Goal: Information Seeking & Learning: Learn about a topic

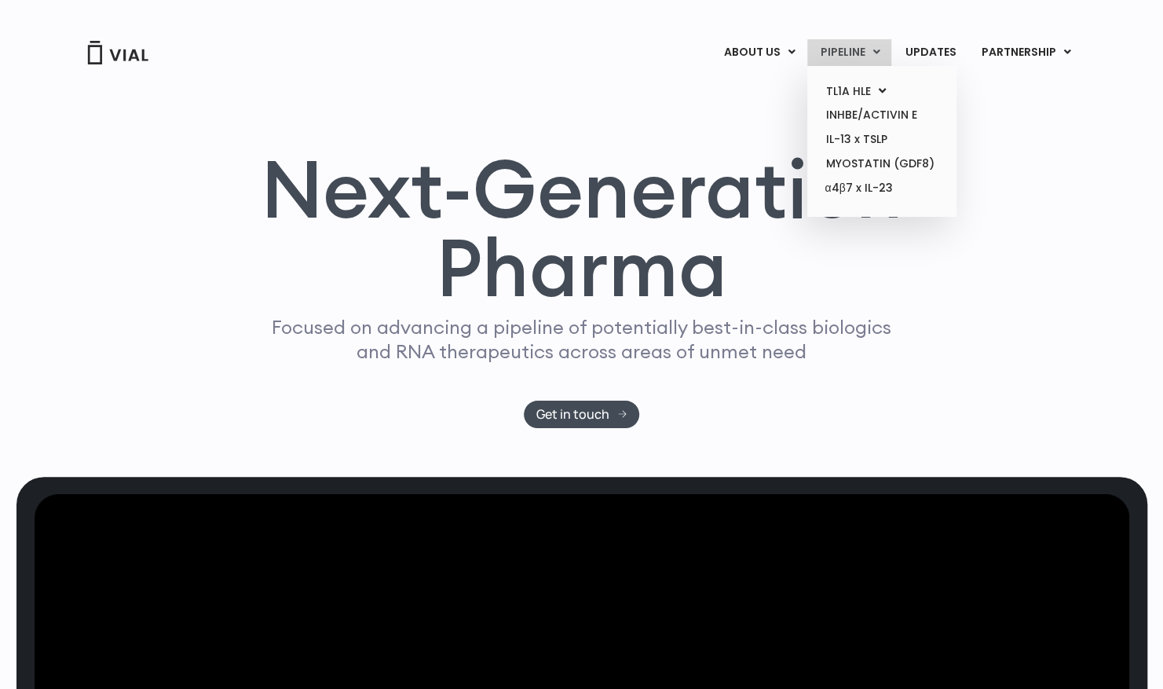
click at [854, 46] on link "PIPELINE" at bounding box center [849, 52] width 84 height 27
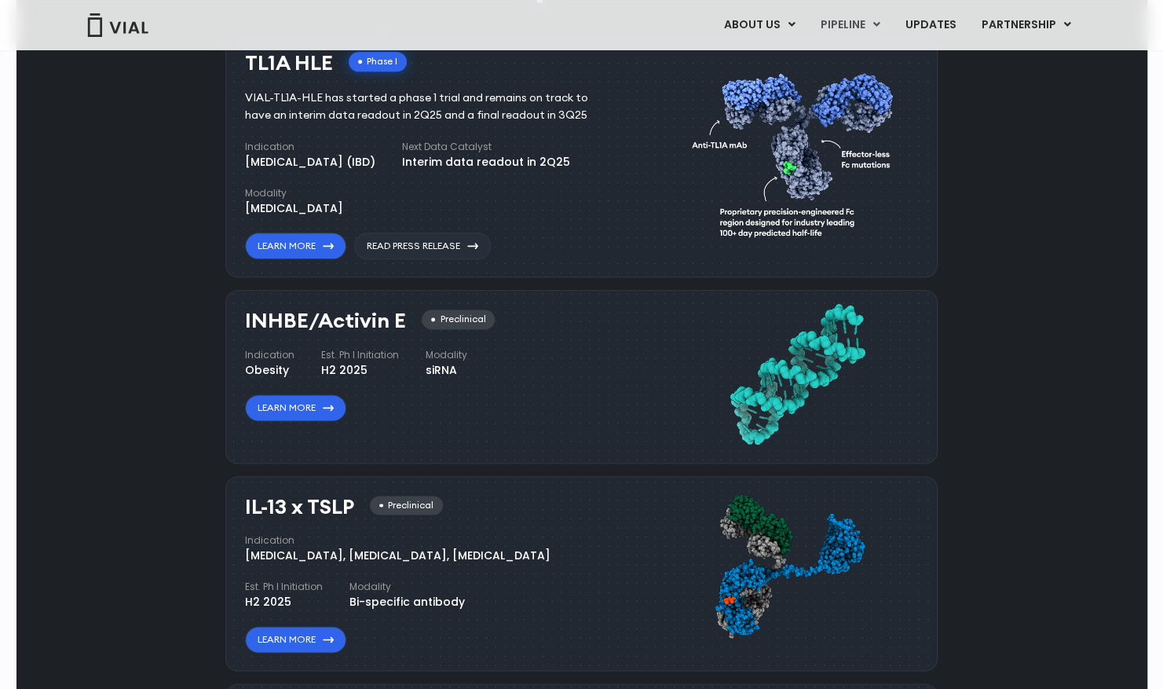
scroll to position [1027, 0]
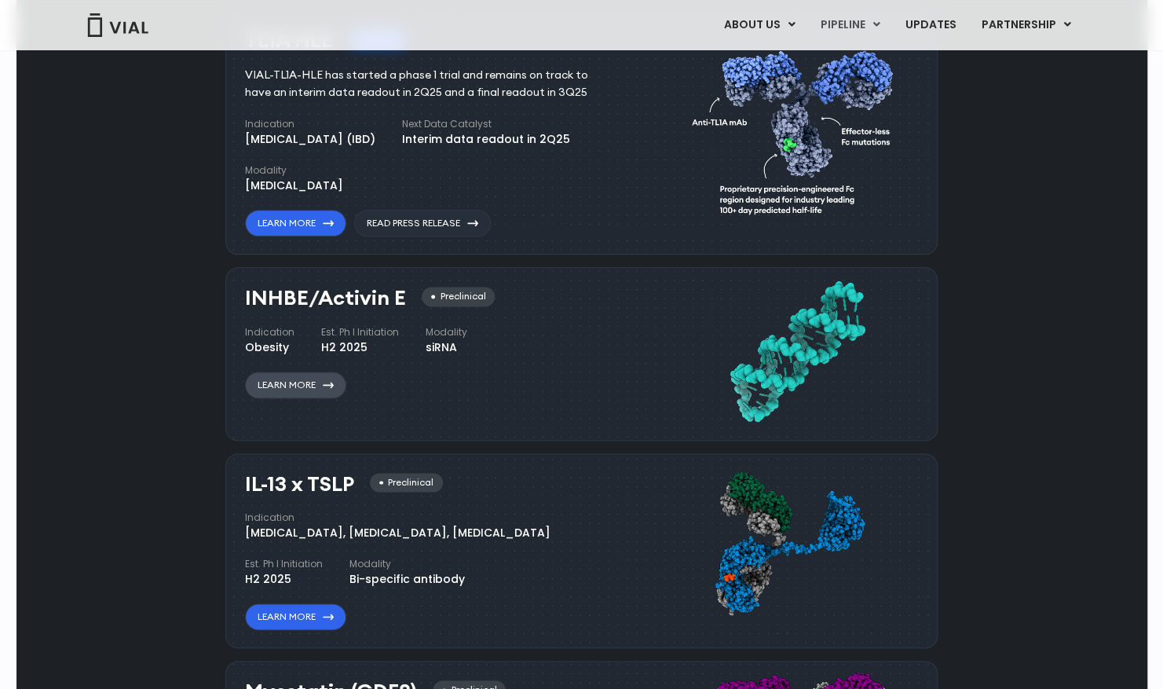
click at [322, 383] on link "Learn More" at bounding box center [295, 384] width 101 height 27
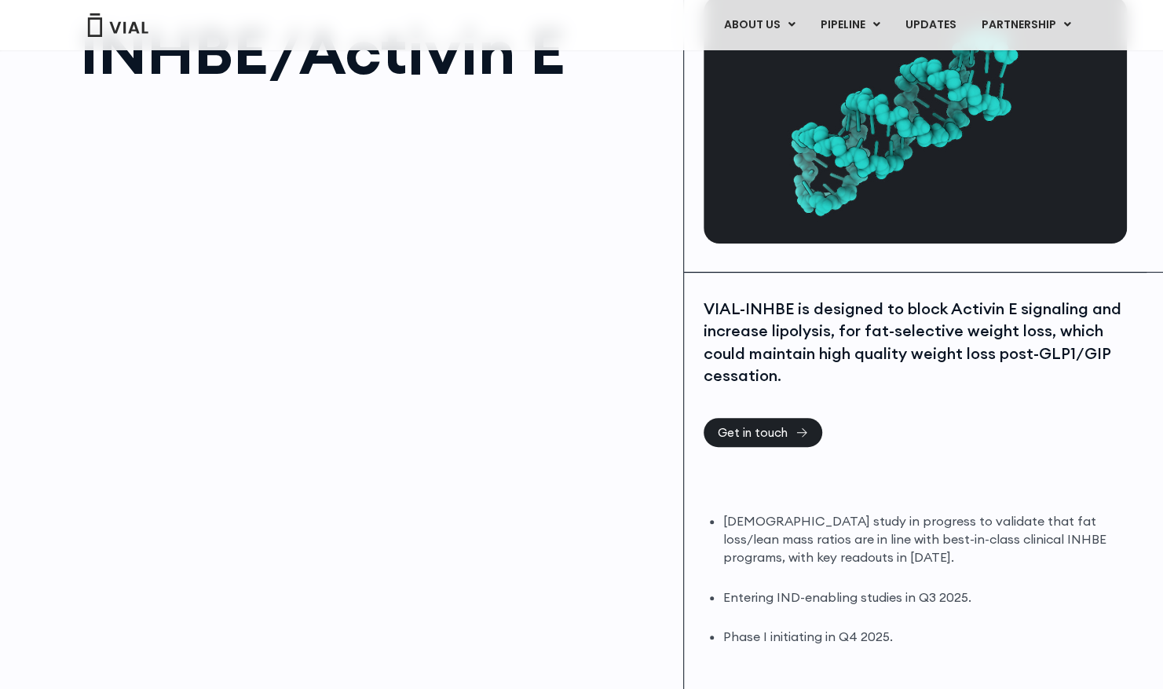
scroll to position [157, 0]
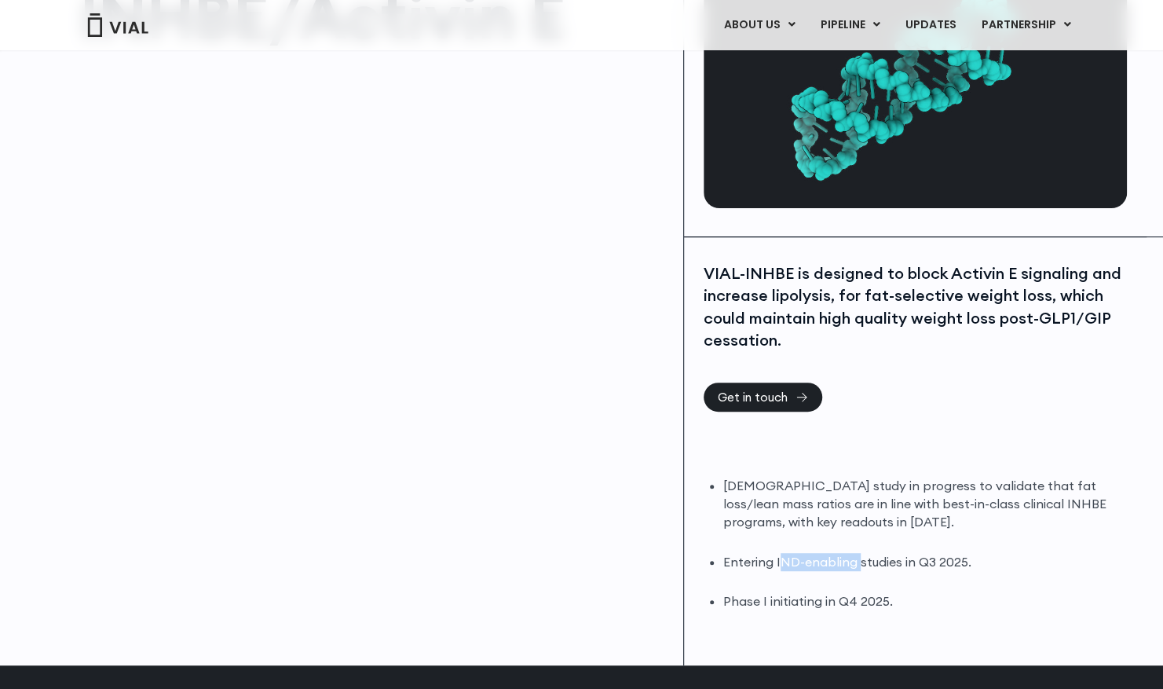
drag, startPoint x: 777, startPoint y: 559, endPoint x: 860, endPoint y: 565, distance: 83.5
click at [860, 565] on li "Entering IND-enabling studies in Q3 2025." at bounding box center [923, 562] width 400 height 18
drag, startPoint x: 860, startPoint y: 565, endPoint x: 818, endPoint y: 592, distance: 49.4
click at [820, 591] on ul "DIO study in progress to validate that fat loss/lean mass ratios are in line wi…" at bounding box center [923, 543] width 400 height 133
drag, startPoint x: 744, startPoint y: 598, endPoint x: 903, endPoint y: 605, distance: 159.6
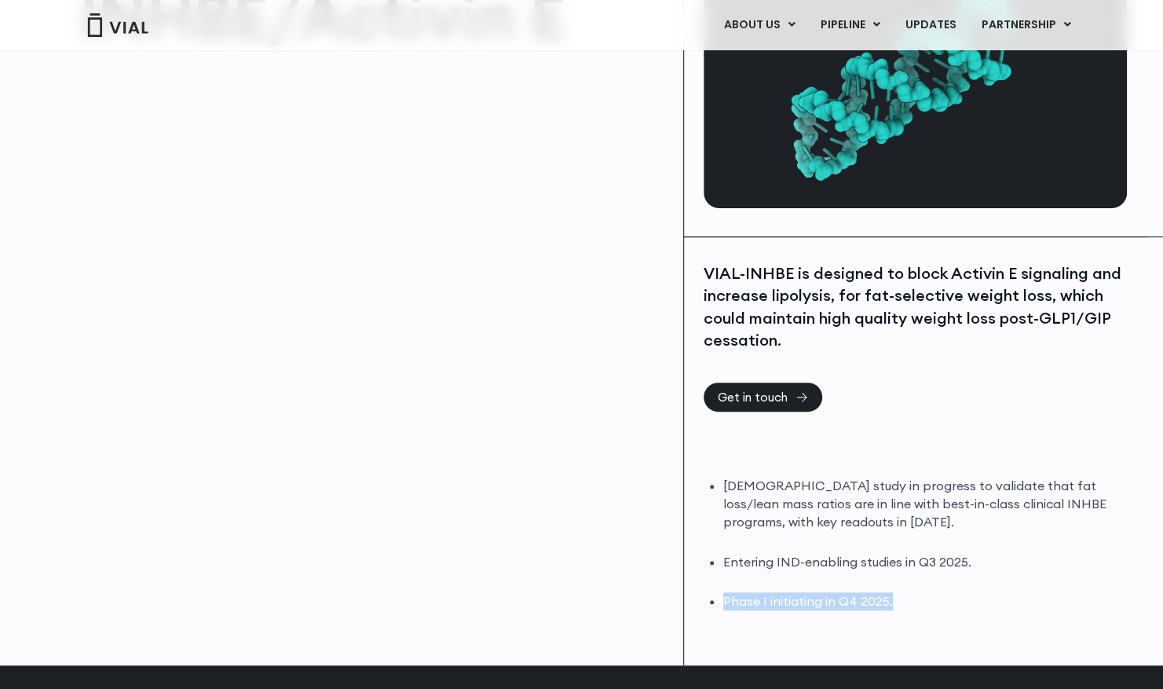
click at [903, 605] on li "Phase I initiating in Q4 2025." at bounding box center [923, 601] width 400 height 18
drag, startPoint x: 903, startPoint y: 605, endPoint x: 909, endPoint y: 616, distance: 12.0
click at [909, 616] on div "VIAL-INHBE is designed to block Activin E signaling and increase lipolysis, for…" at bounding box center [915, 451] width 462 height 429
click at [902, 601] on li "Phase I initiating in Q4 2025." at bounding box center [923, 601] width 400 height 18
drag, startPoint x: 905, startPoint y: 597, endPoint x: 718, endPoint y: 591, distance: 186.2
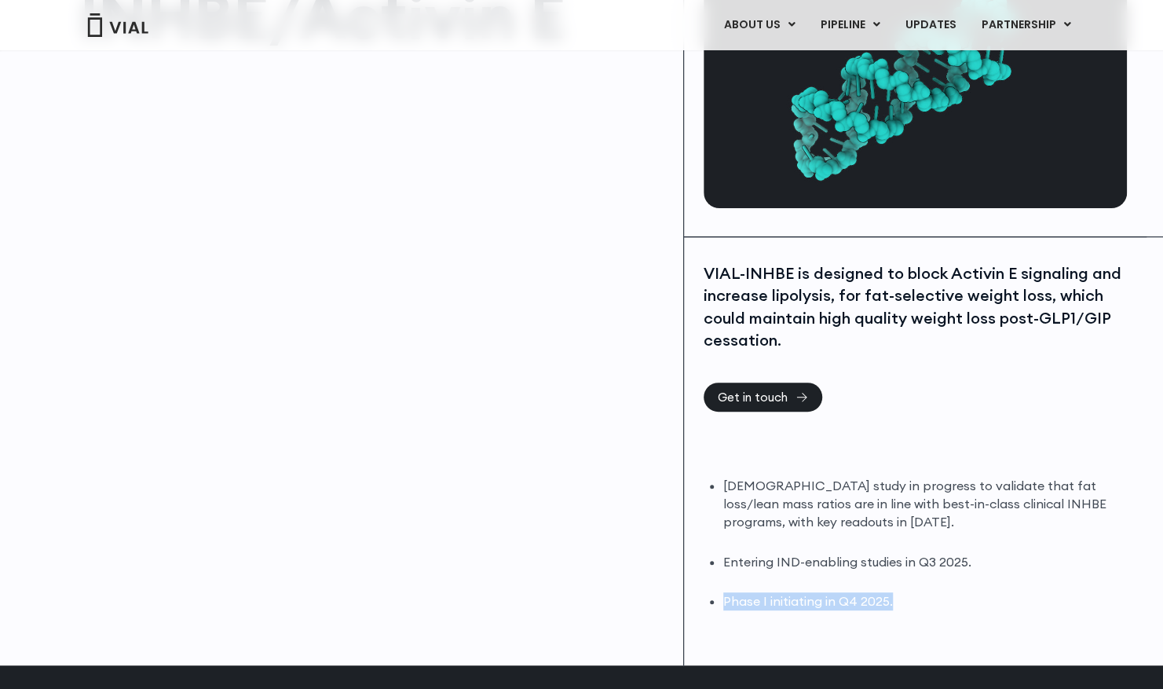
click at [718, 591] on div "DIO study in progress to validate that fat loss/lean mass ratios are in line wi…" at bounding box center [913, 543] width 419 height 133
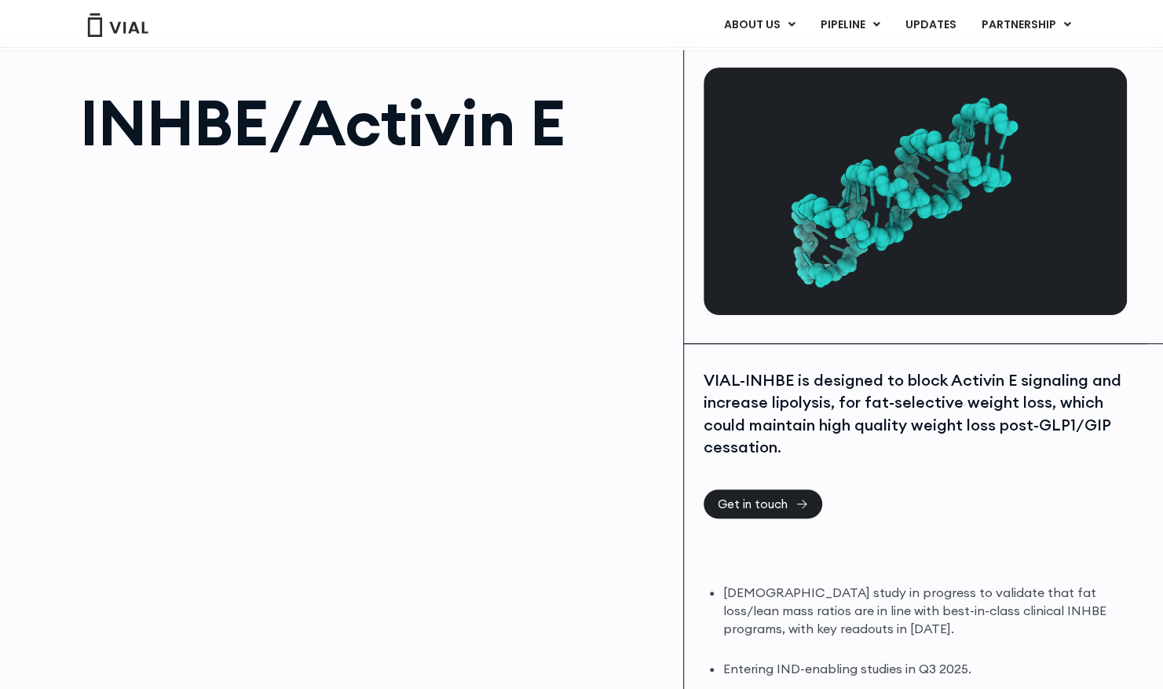
scroll to position [0, 0]
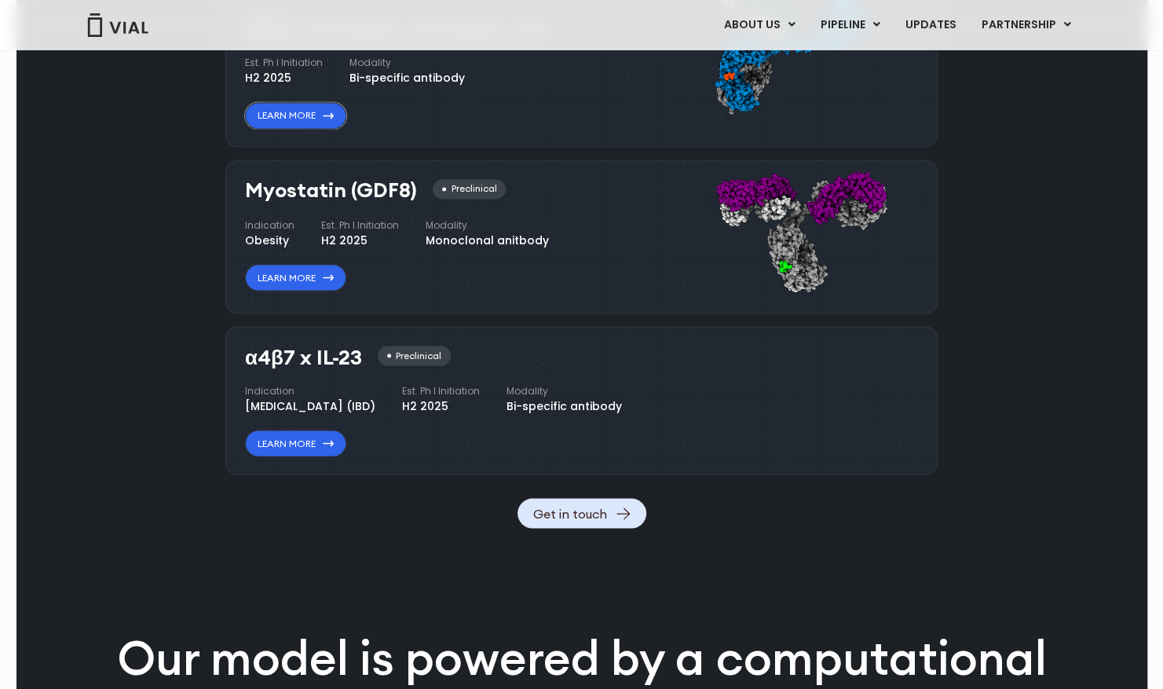
scroll to position [1553, 0]
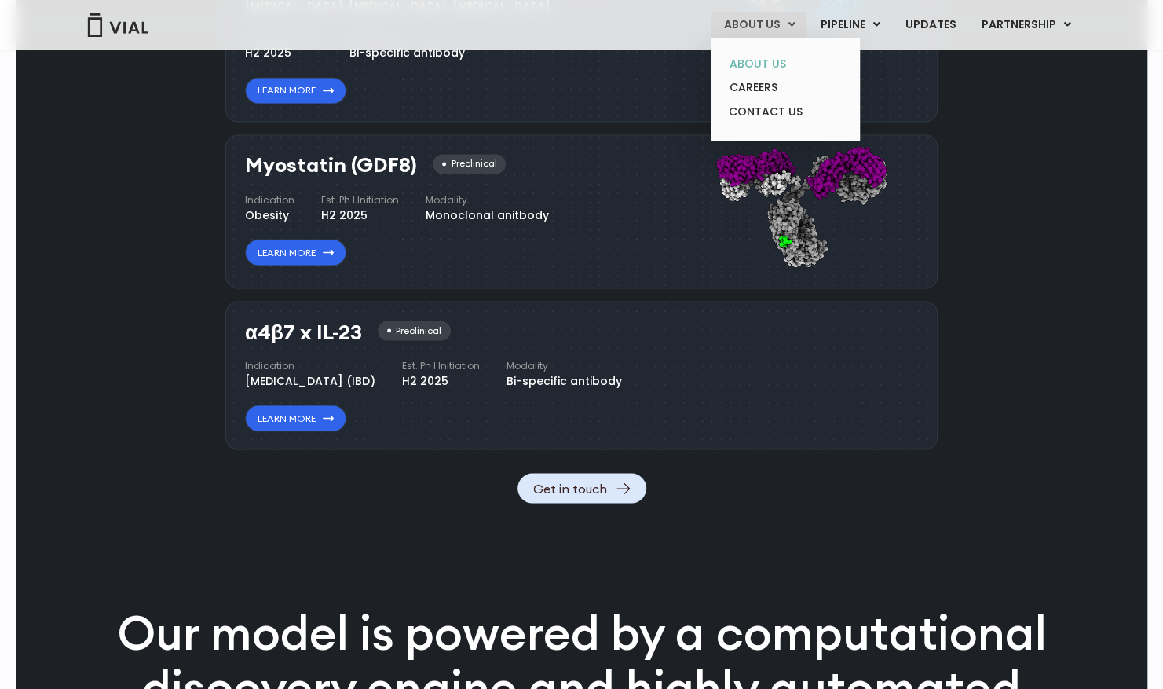
click at [763, 61] on link "ABOUT US" at bounding box center [784, 64] width 137 height 24
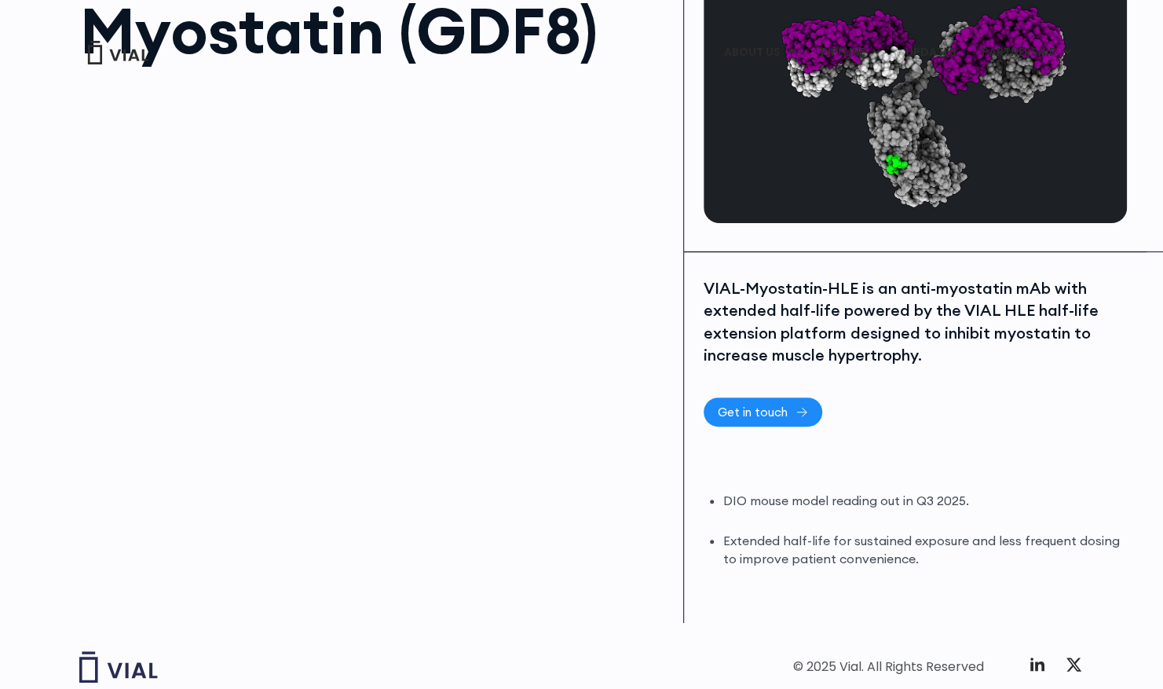
scroll to position [157, 0]
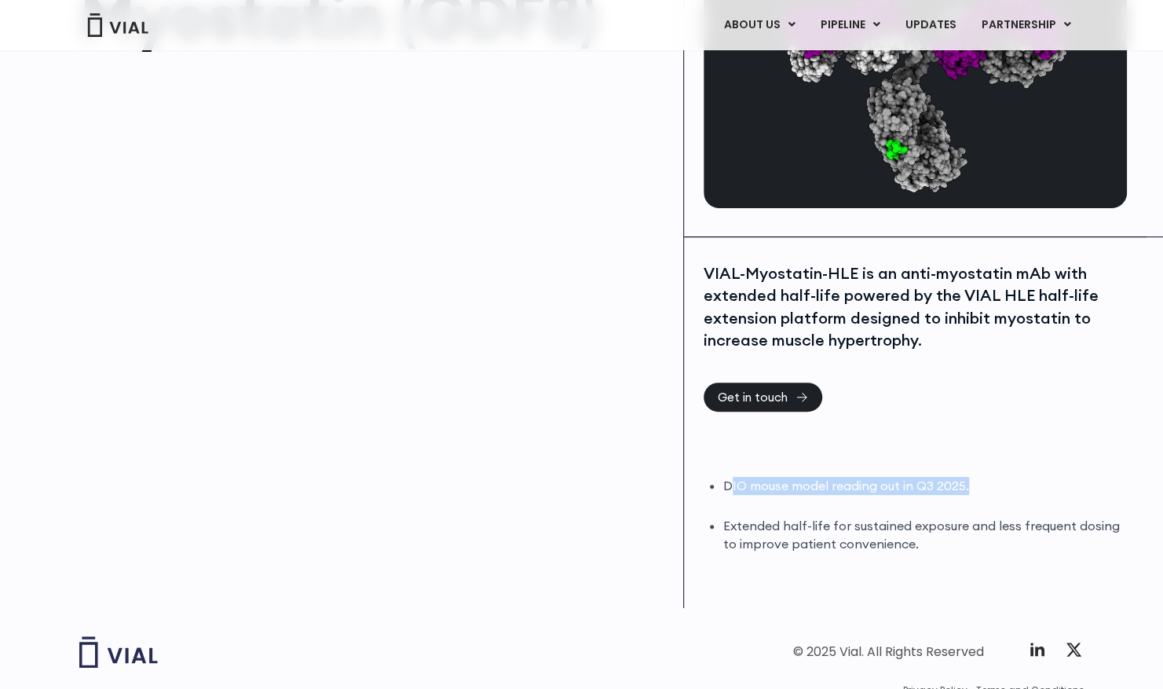
drag, startPoint x: 728, startPoint y: 488, endPoint x: 981, endPoint y: 472, distance: 254.1
click at [981, 472] on div "VIAL-Myostatin-HLE is an anti-myostatin mAb with extended half-life powered by …" at bounding box center [915, 422] width 462 height 371
drag, startPoint x: 981, startPoint y: 472, endPoint x: 883, endPoint y: 526, distance: 112.1
click at [883, 526] on li "Extended half-life for sustained exposure and less frequent dosing to improve p…" at bounding box center [923, 535] width 400 height 36
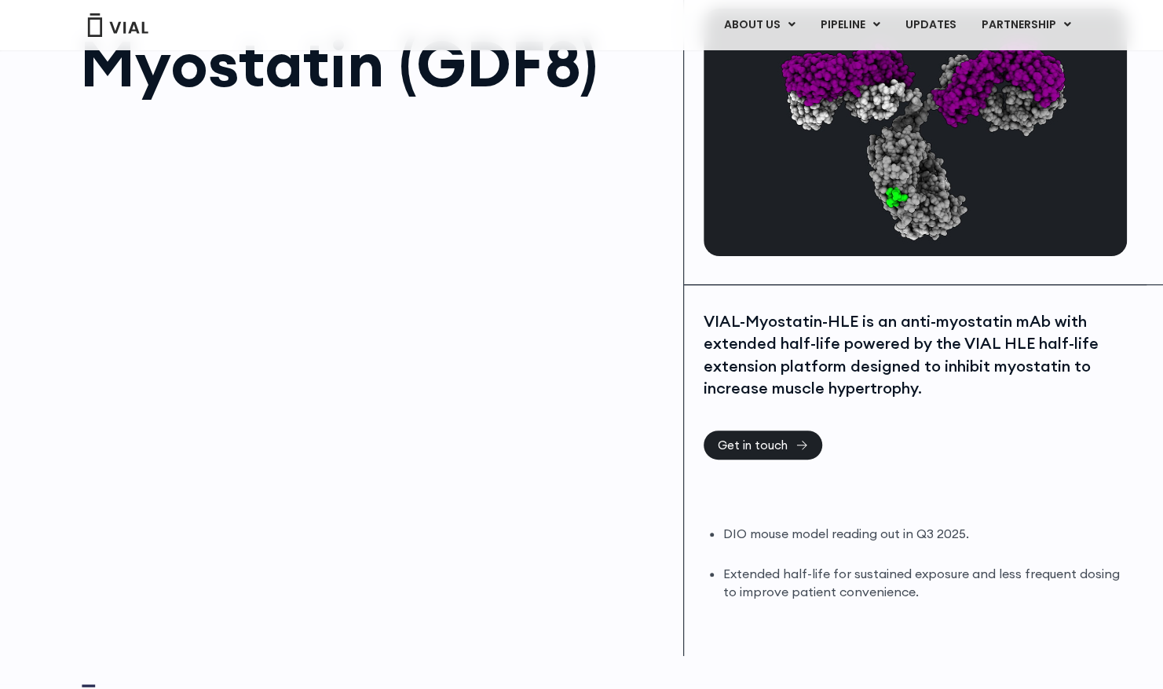
scroll to position [0, 0]
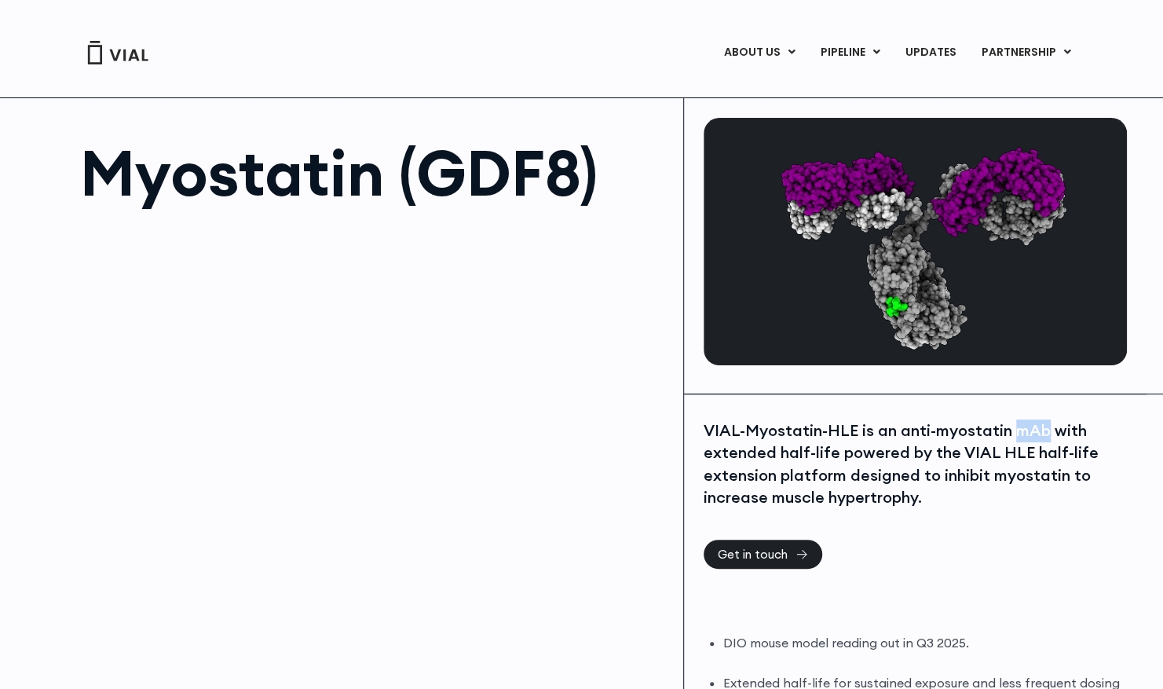
drag, startPoint x: 1016, startPoint y: 432, endPoint x: 1041, endPoint y: 429, distance: 25.3
click at [1041, 429] on div "VIAL-Myostatin-HLE is an anti-myostatin mAb with extended half-life powered by …" at bounding box center [913, 464] width 419 height 90
drag, startPoint x: 1041, startPoint y: 429, endPoint x: 865, endPoint y: 453, distance: 177.6
click at [865, 453] on div "VIAL-Myostatin-HLE is an anti-myostatin mAb with extended half-life powered by …" at bounding box center [913, 464] width 419 height 90
drag, startPoint x: 942, startPoint y: 499, endPoint x: 718, endPoint y: 492, distance: 224.6
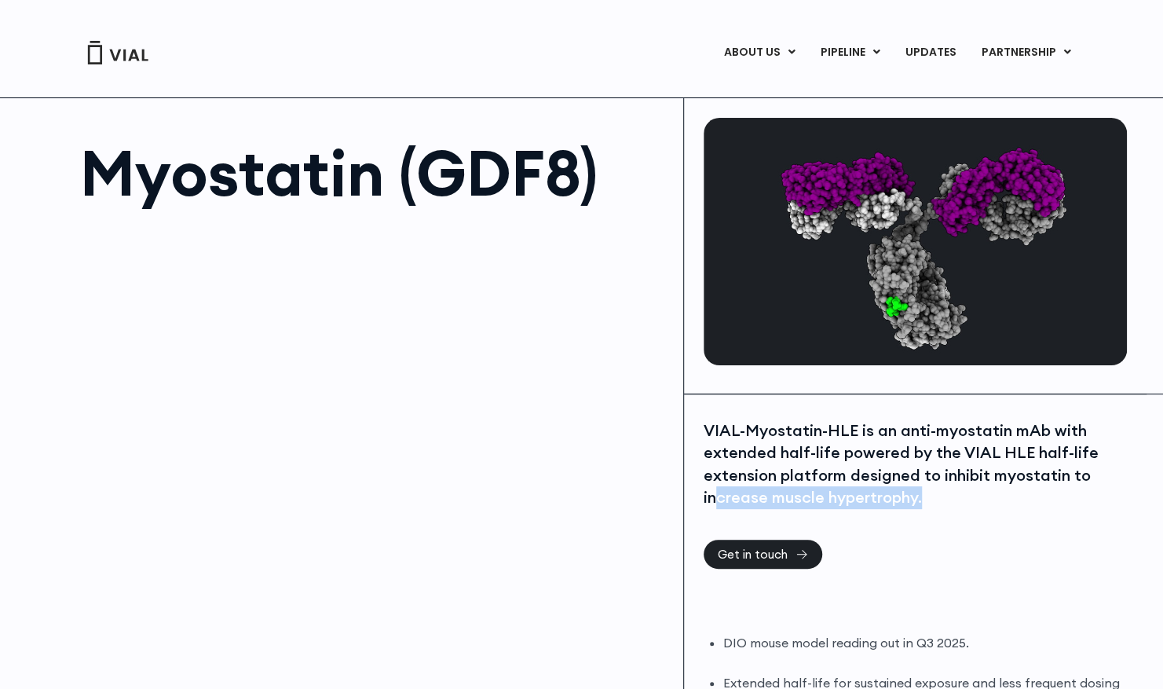
click at [718, 492] on div "VIAL-Myostatin-HLE is an anti-myostatin mAb with extended half-life powered by …" at bounding box center [913, 464] width 419 height 90
drag, startPoint x: 718, startPoint y: 492, endPoint x: 709, endPoint y: 456, distance: 37.1
click at [709, 456] on div "VIAL-Myostatin-HLE is an anti-myostatin mAb with extended half-life powered by …" at bounding box center [913, 464] width 419 height 90
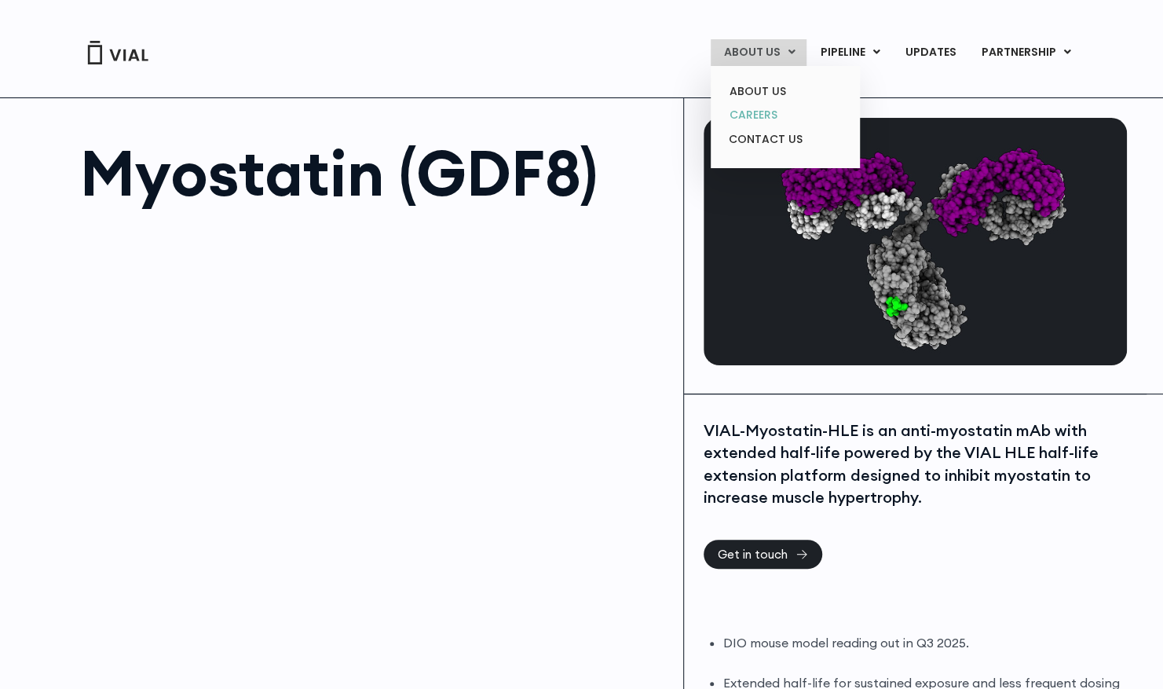
click at [763, 109] on link "CAREERS" at bounding box center [784, 115] width 137 height 24
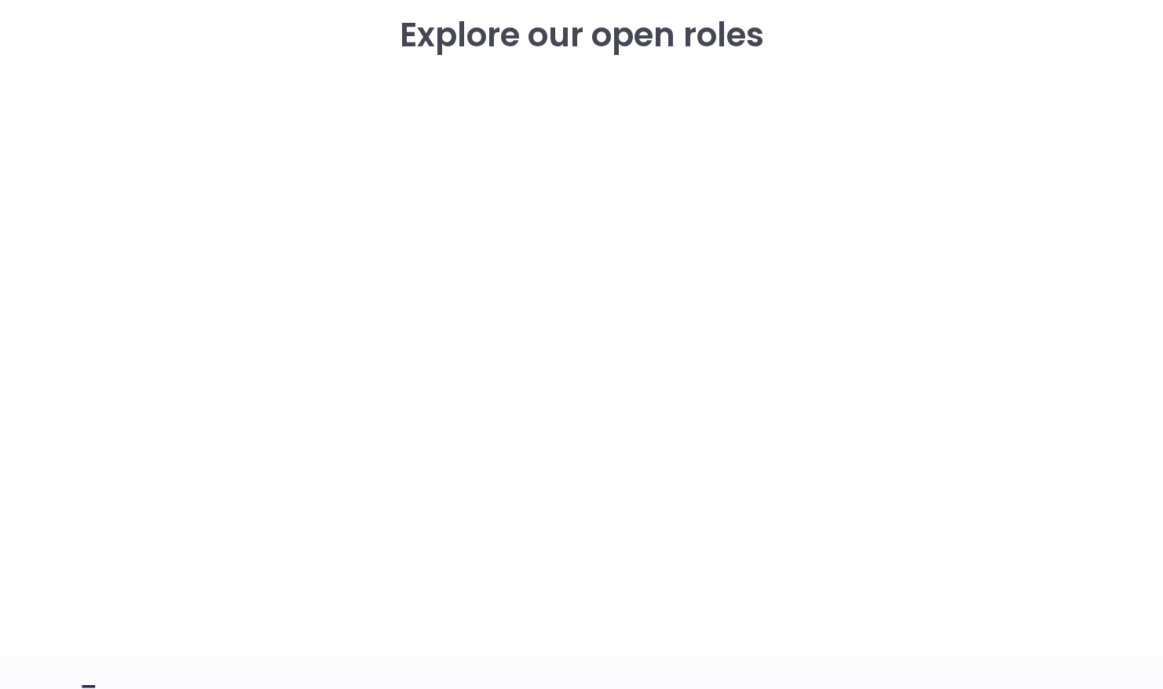
scroll to position [2231, 0]
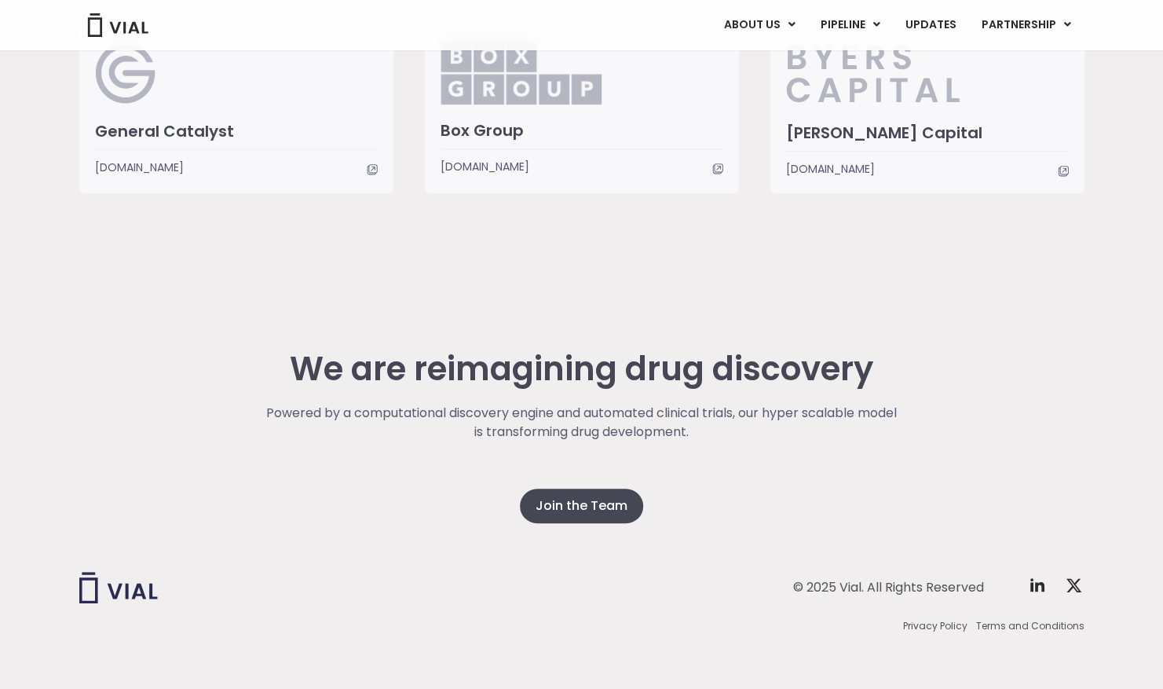
scroll to position [3913, 0]
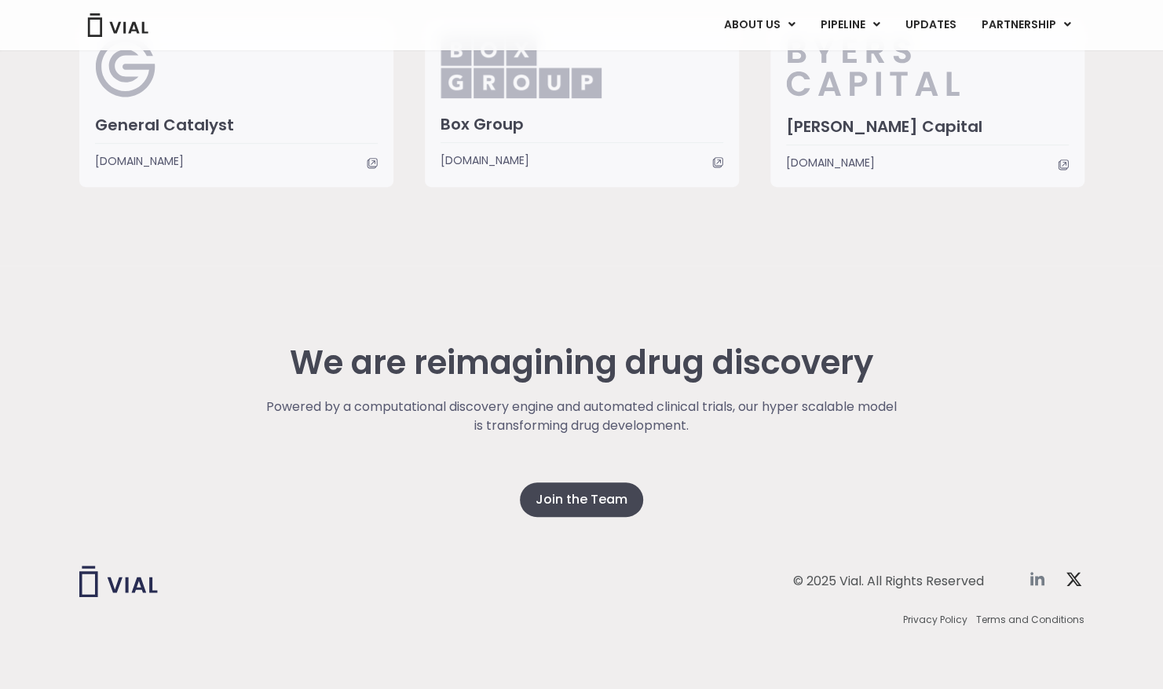
click at [1036, 579] on icon at bounding box center [1037, 578] width 14 height 13
